Goal: Navigation & Orientation: Understand site structure

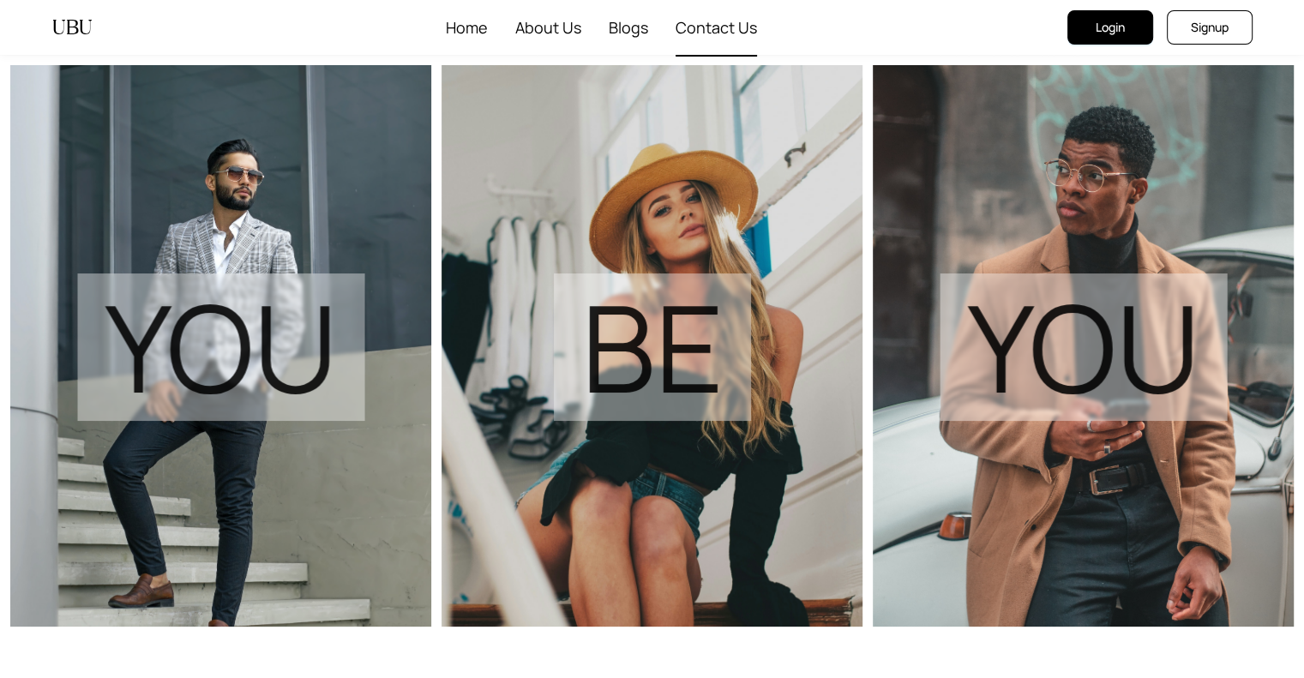
click at [706, 25] on span "Contact Us" at bounding box center [716, 27] width 81 height 55
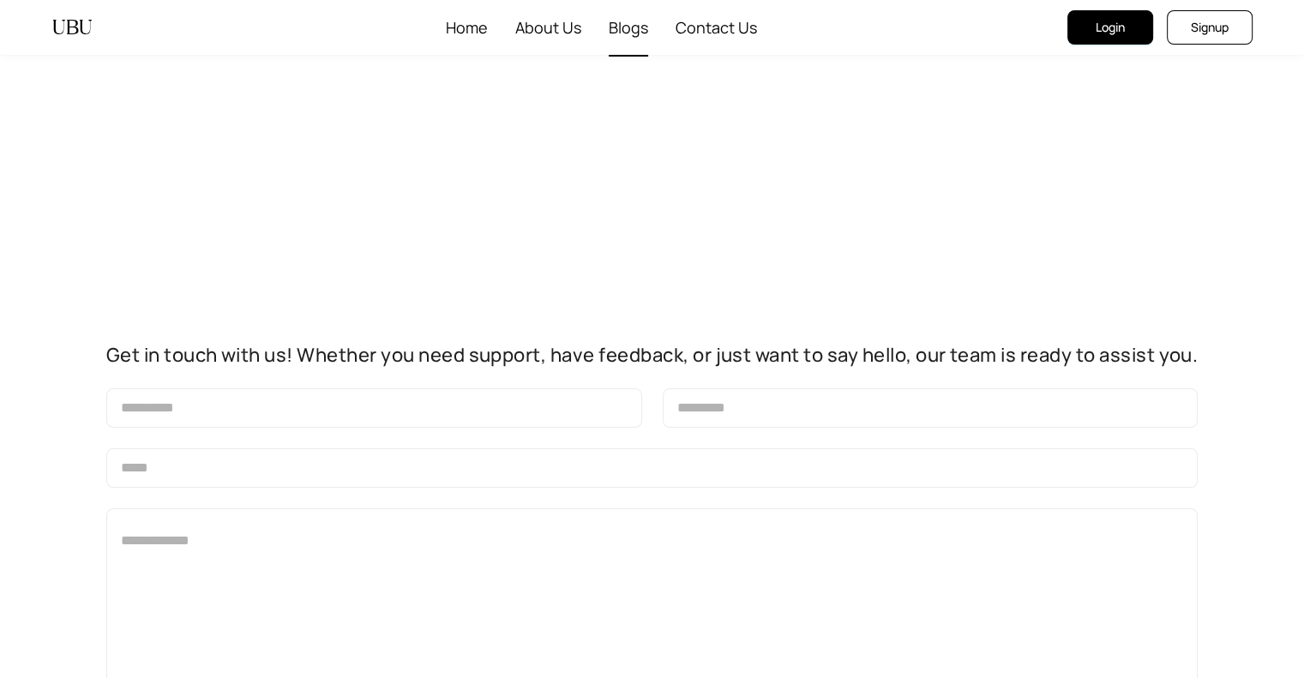
click at [604, 12] on li "Blogs" at bounding box center [628, 28] width 67 height 57
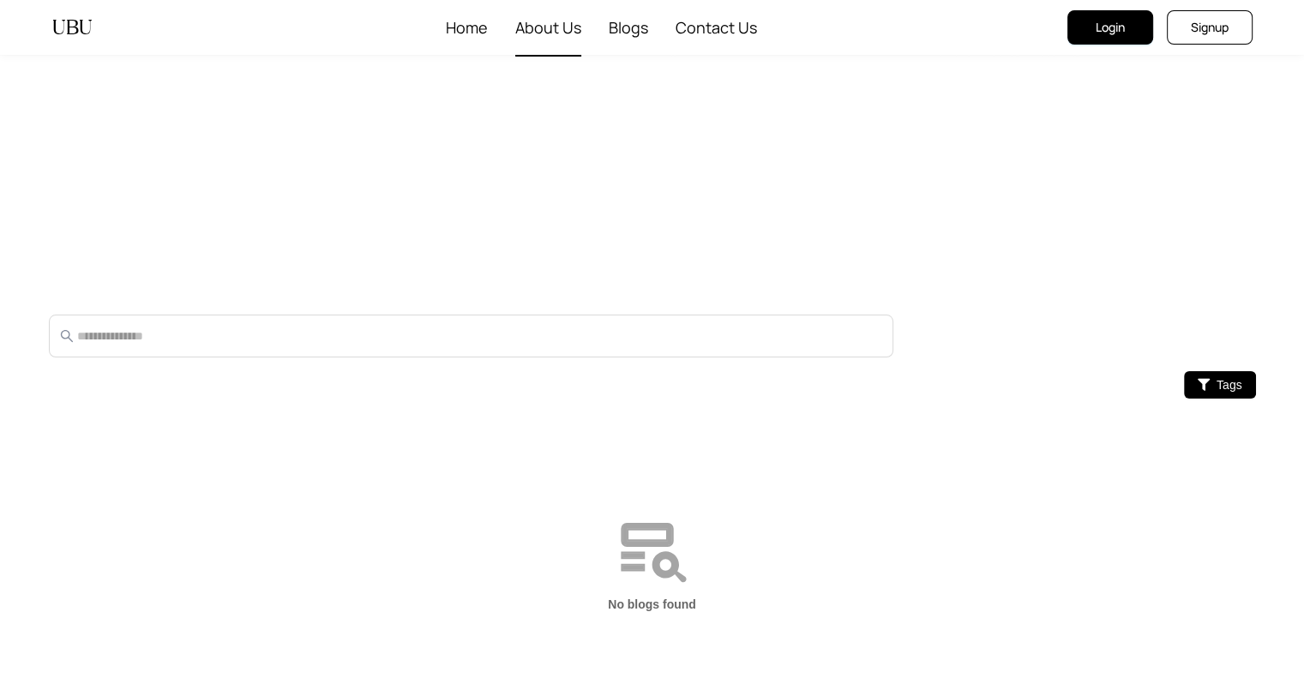
click at [552, 24] on span "About Us" at bounding box center [548, 27] width 66 height 55
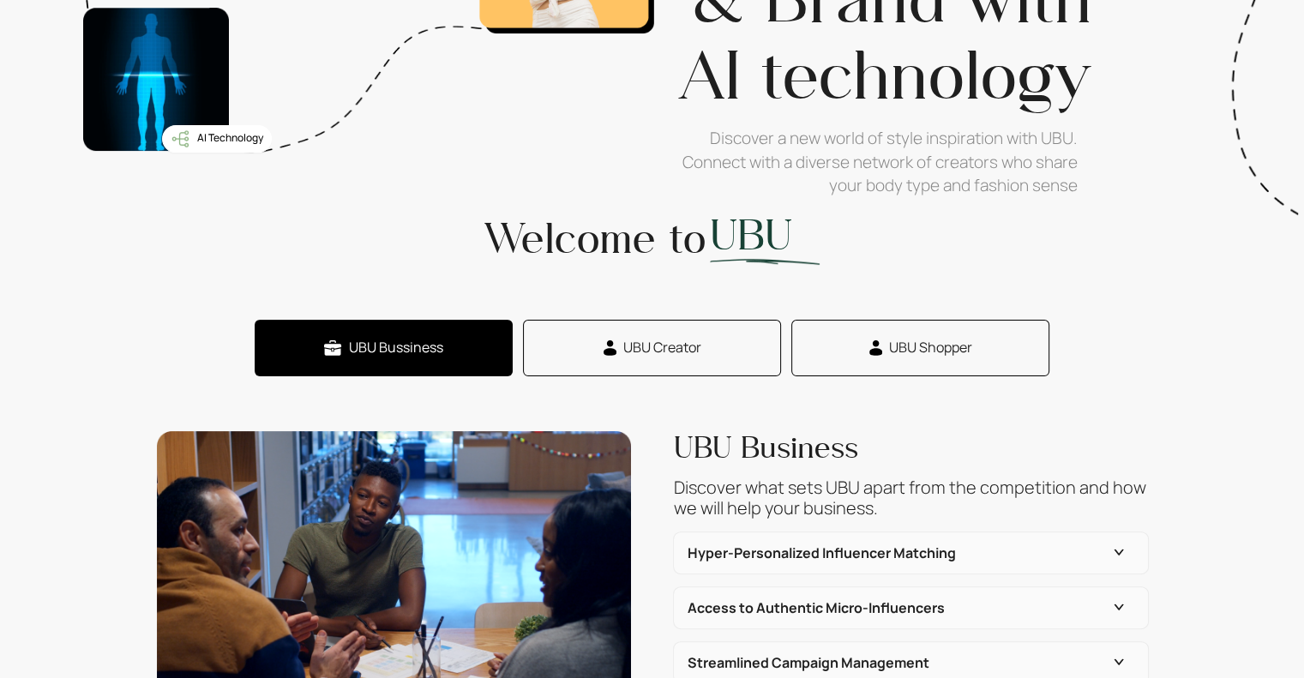
scroll to position [515, 0]
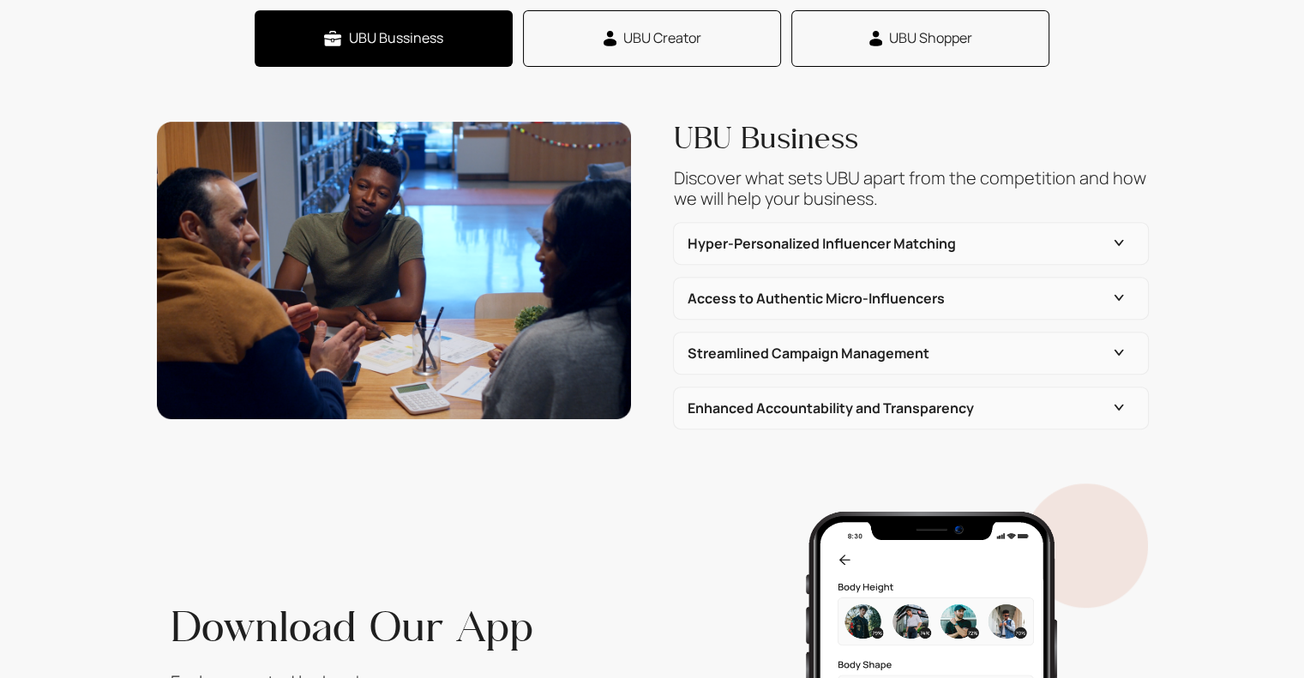
click at [621, 44] on button "UBU Creator" at bounding box center [652, 38] width 258 height 57
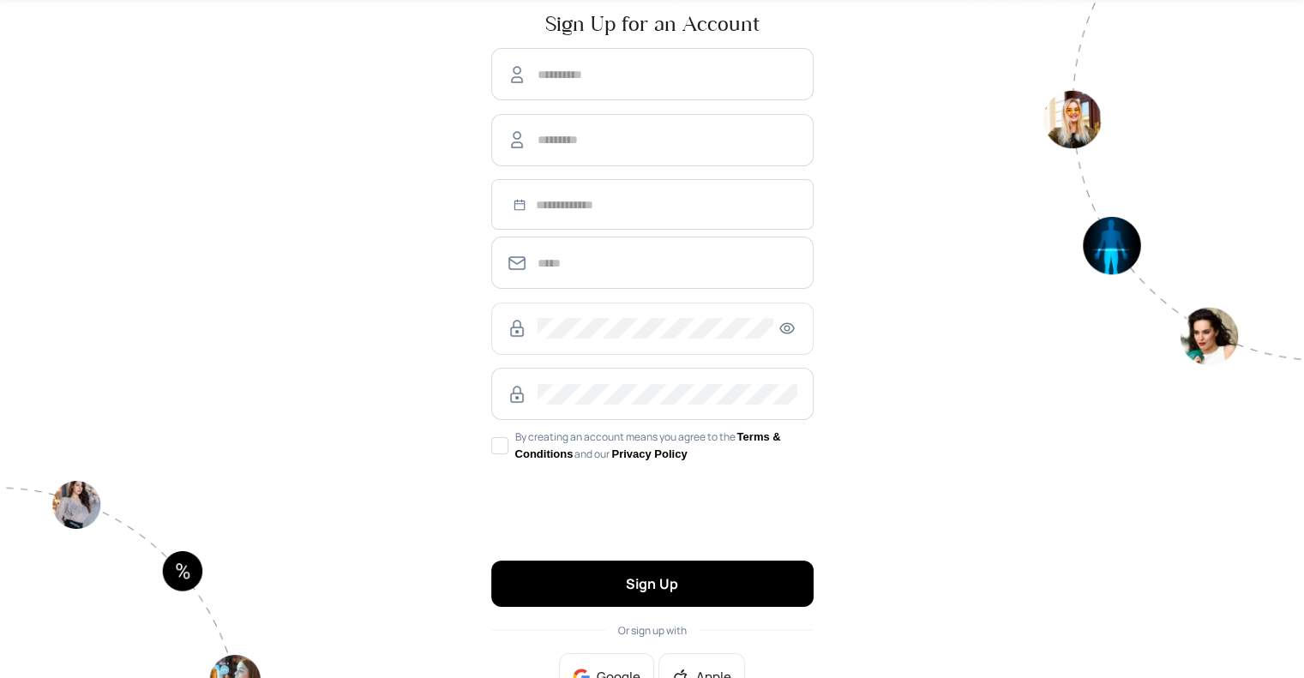
scroll to position [121, 0]
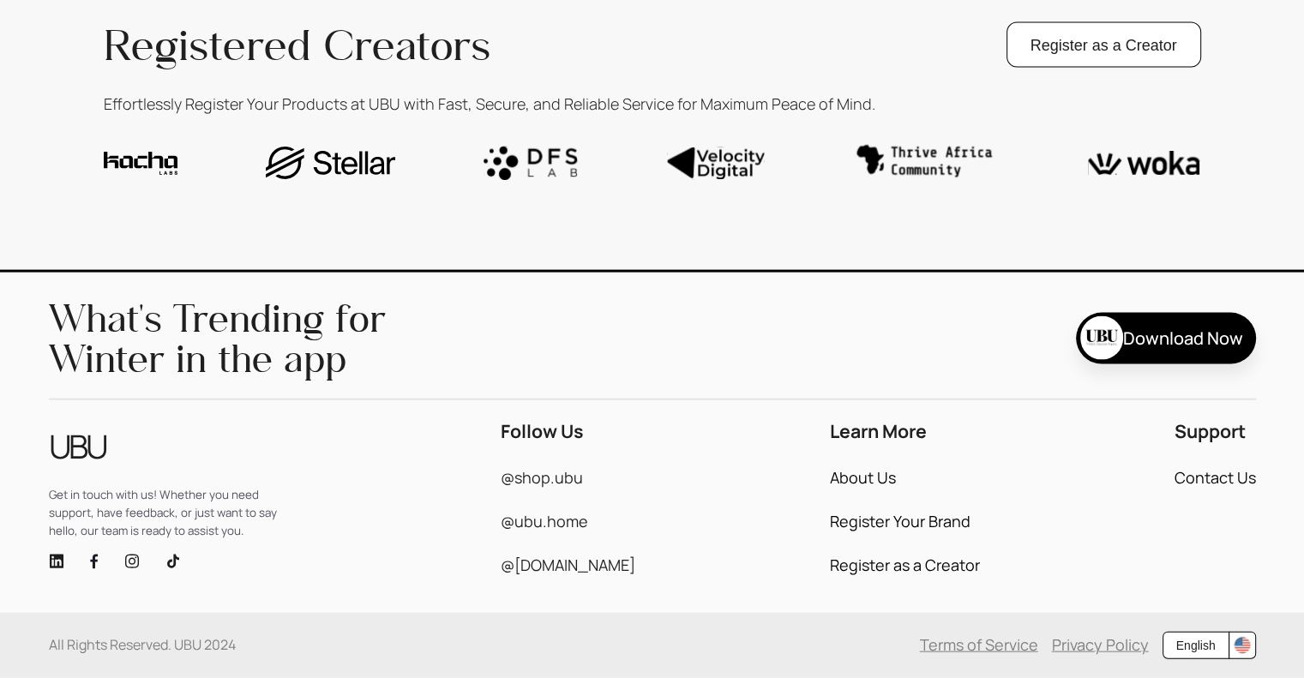
scroll to position [3754, 0]
click at [55, 562] on icon "linkedin" at bounding box center [56, 561] width 15 height 15
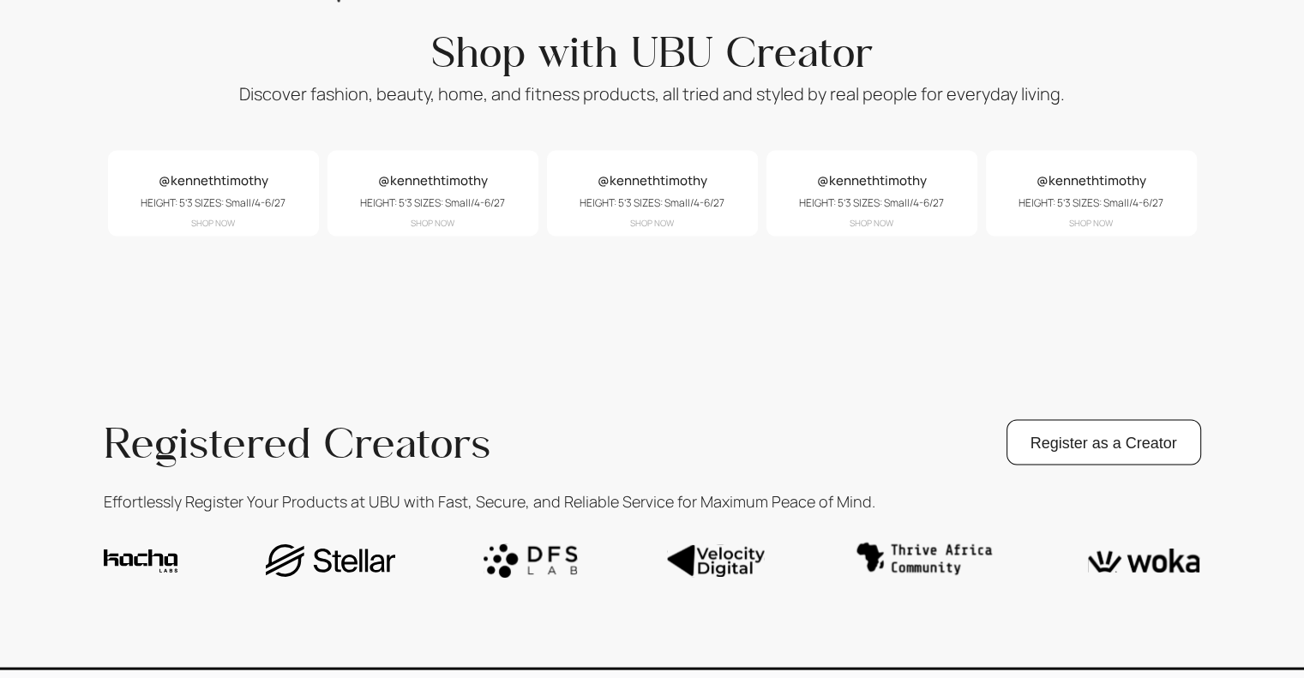
scroll to position [3068, 0]
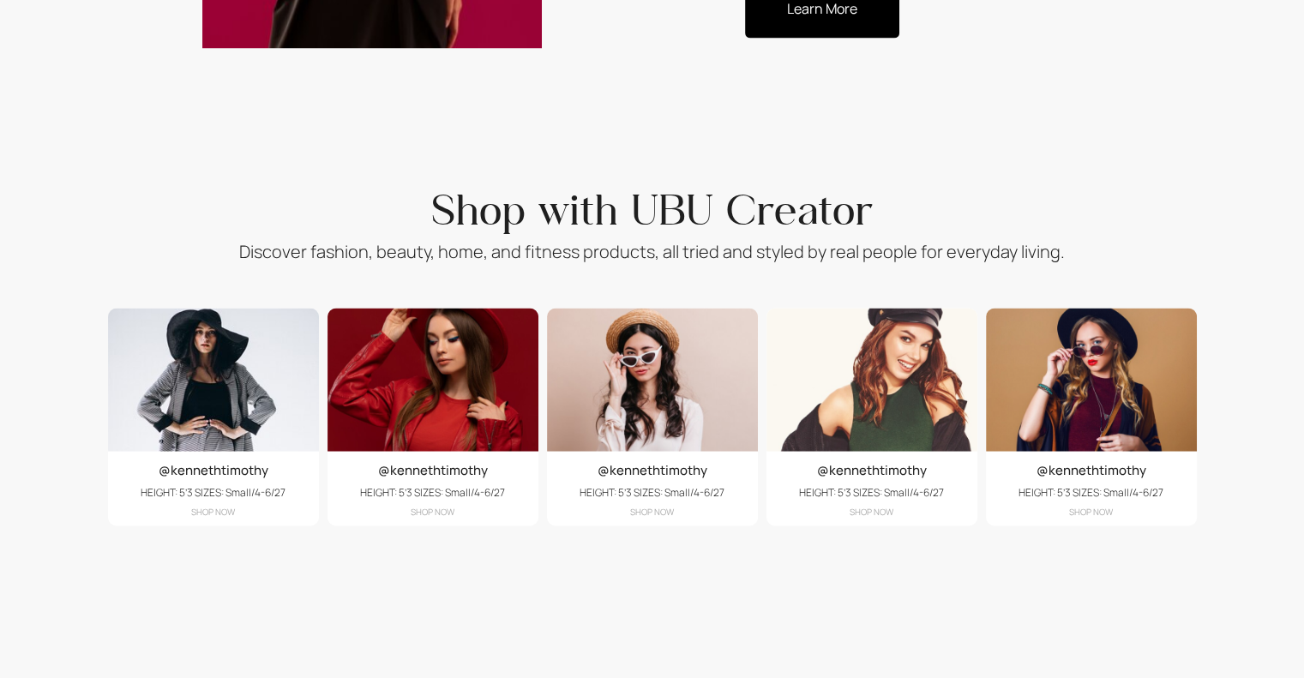
click at [668, 455] on div "@kennethtimothy HEIGHT: 5’3 SIZES: Small/4-6/27 SHOP NOW" at bounding box center [652, 417] width 211 height 218
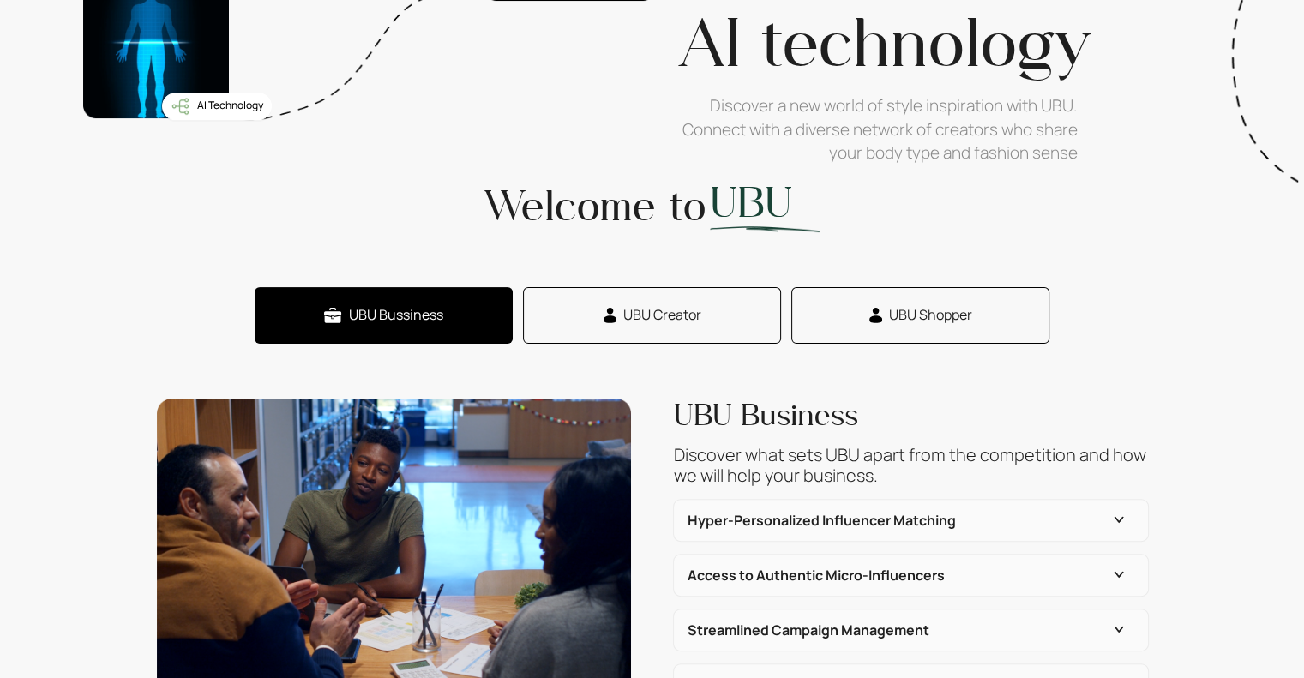
scroll to position [0, 0]
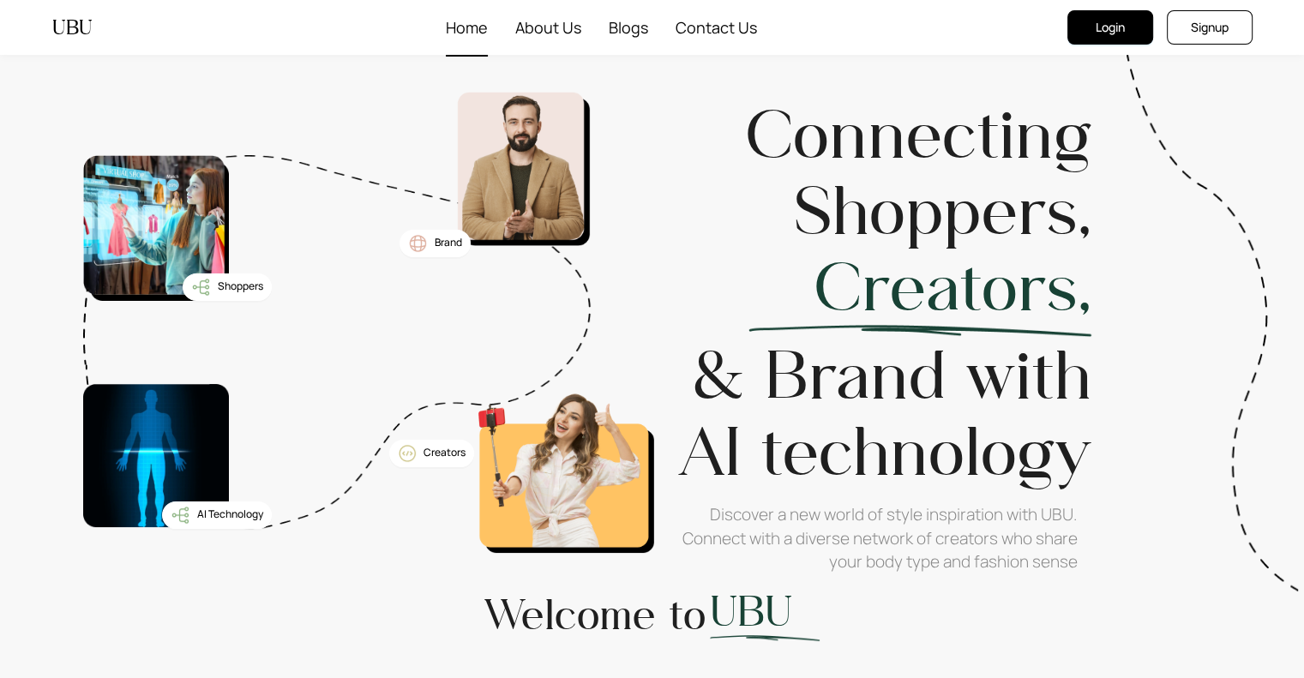
click at [463, 25] on span "Home" at bounding box center [467, 27] width 42 height 55
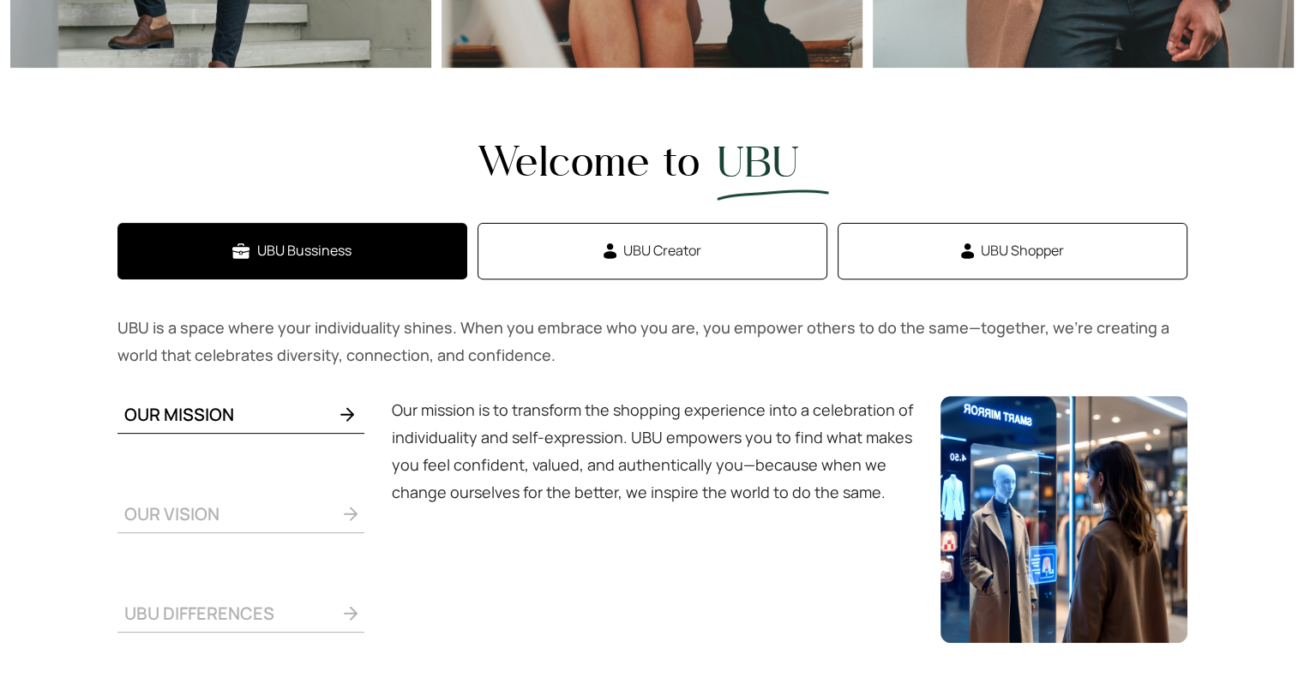
scroll to position [686, 0]
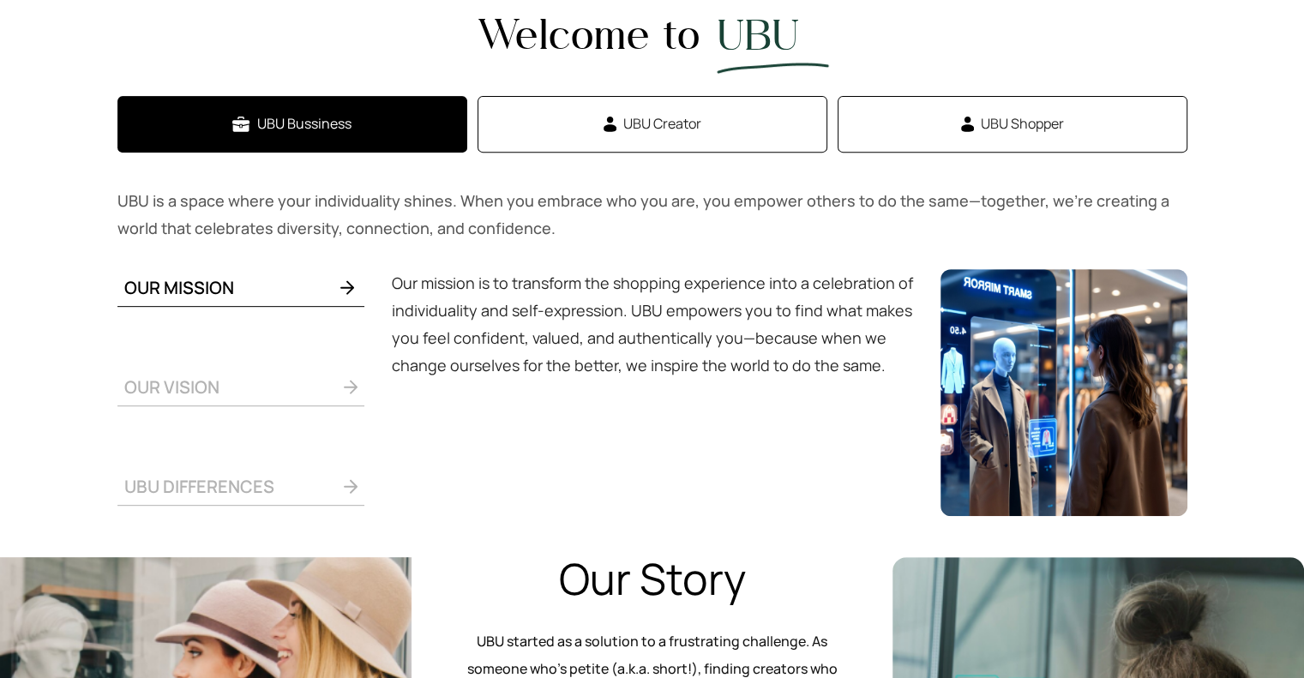
click at [328, 390] on span at bounding box center [289, 386] width 138 height 21
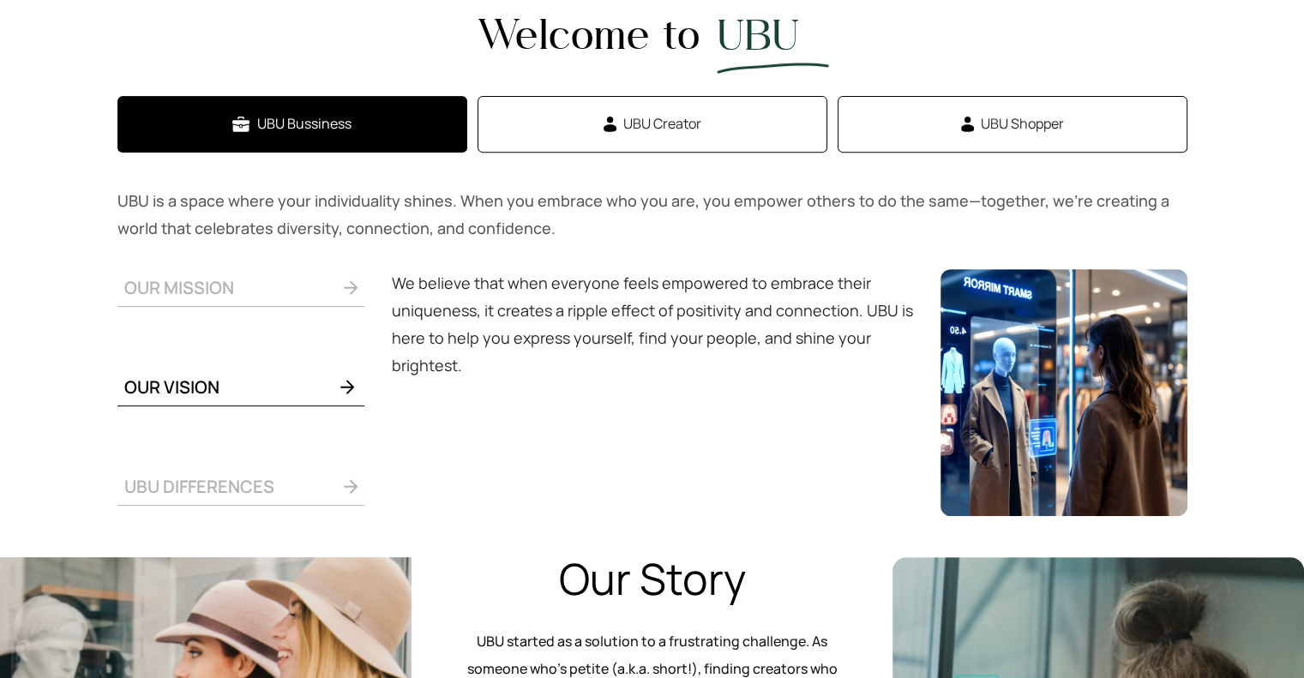
click at [335, 462] on div "OUR MISSION OUR VISION UBU DIFFERENCES" at bounding box center [240, 392] width 247 height 247
click at [316, 478] on span at bounding box center [315, 486] width 83 height 21
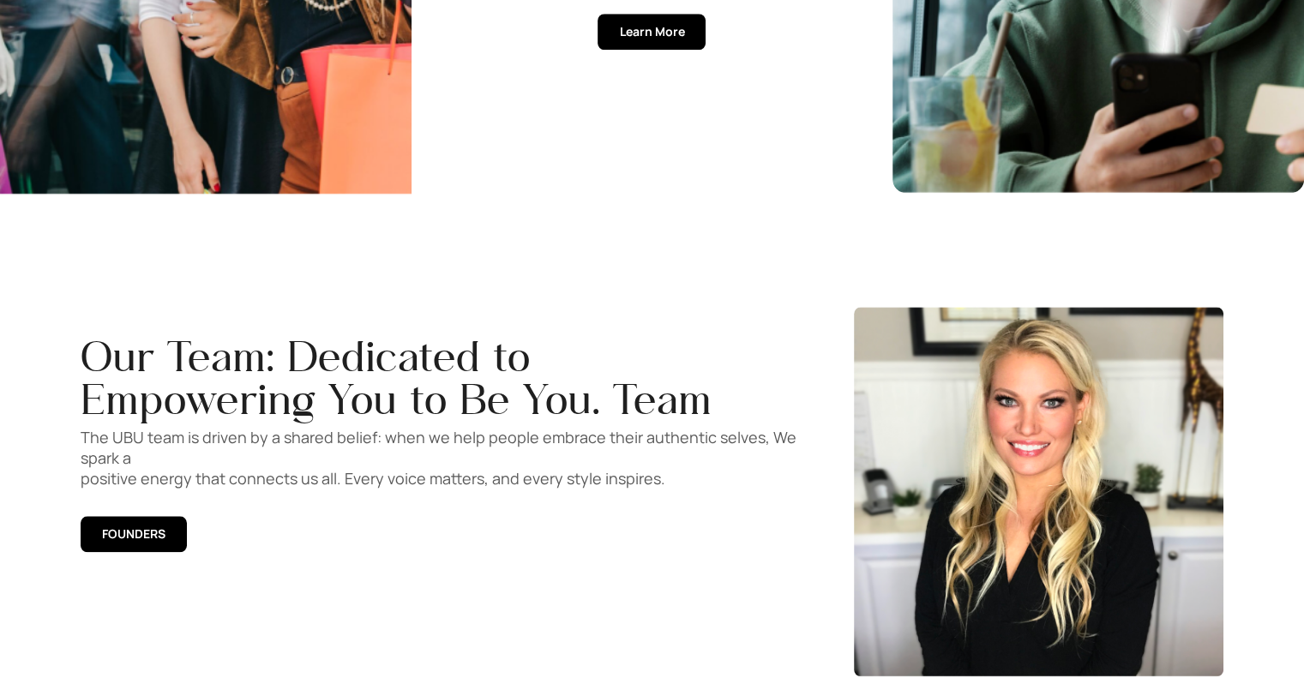
scroll to position [1973, 0]
